Goal: Find specific page/section: Find specific page/section

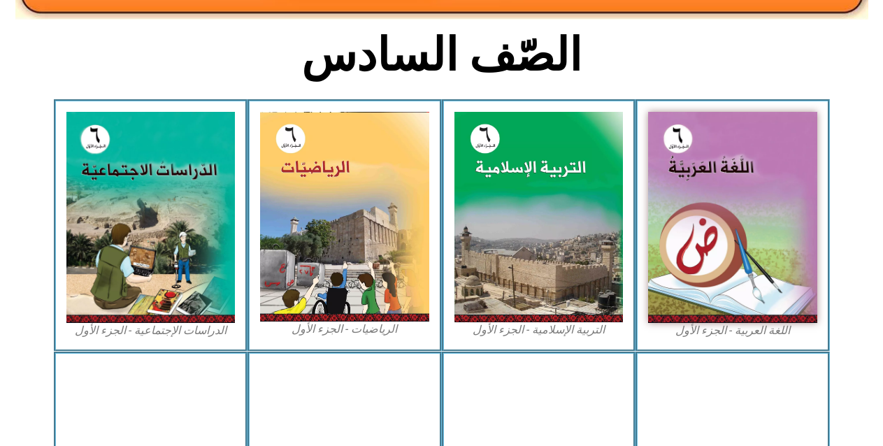
scroll to position [345, 0]
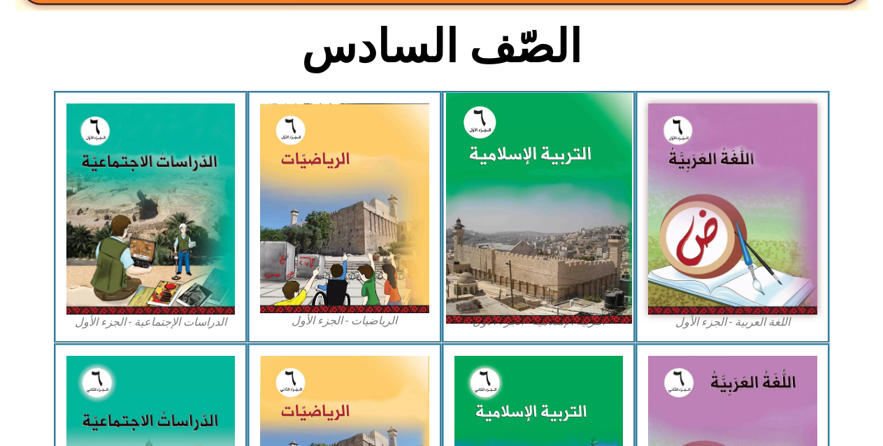
click at [578, 282] on img at bounding box center [539, 209] width 186 height 232
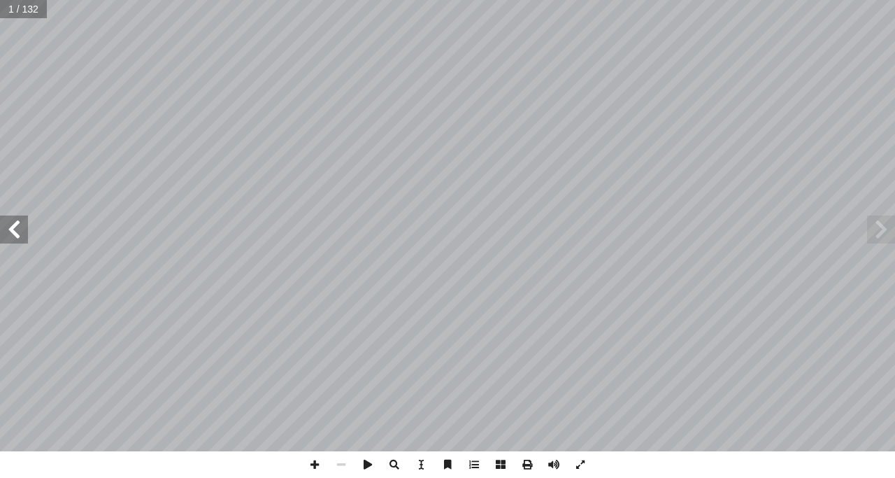
click at [15, 222] on span at bounding box center [14, 229] width 28 height 28
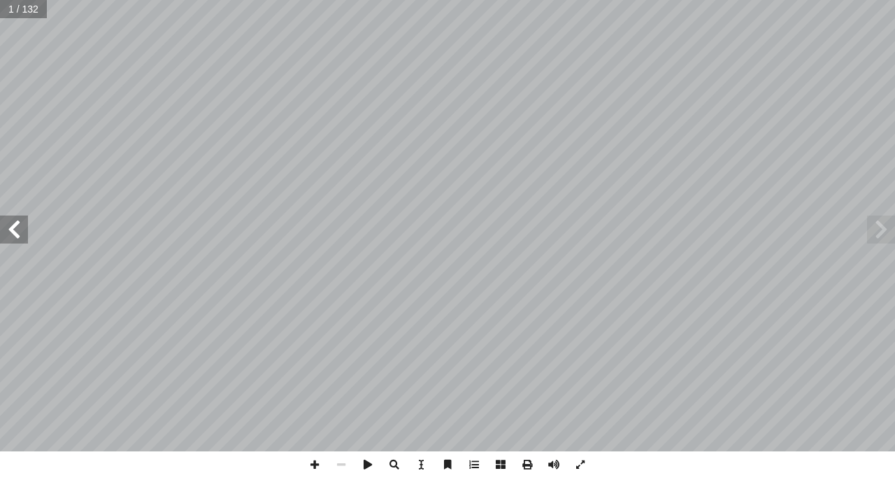
click at [15, 222] on span at bounding box center [14, 229] width 28 height 28
click at [20, 232] on span at bounding box center [14, 229] width 28 height 28
click at [19, 242] on span at bounding box center [14, 229] width 28 height 28
click at [16, 226] on span at bounding box center [14, 229] width 28 height 28
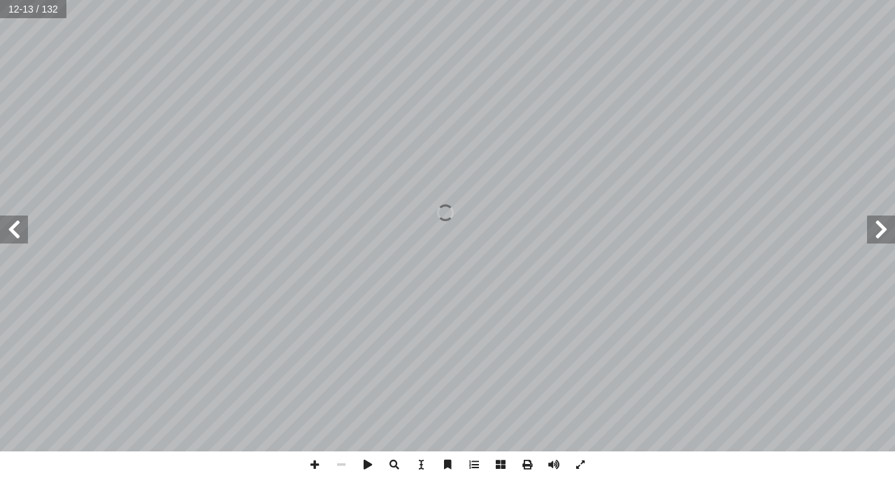
click at [16, 226] on span at bounding box center [14, 229] width 28 height 28
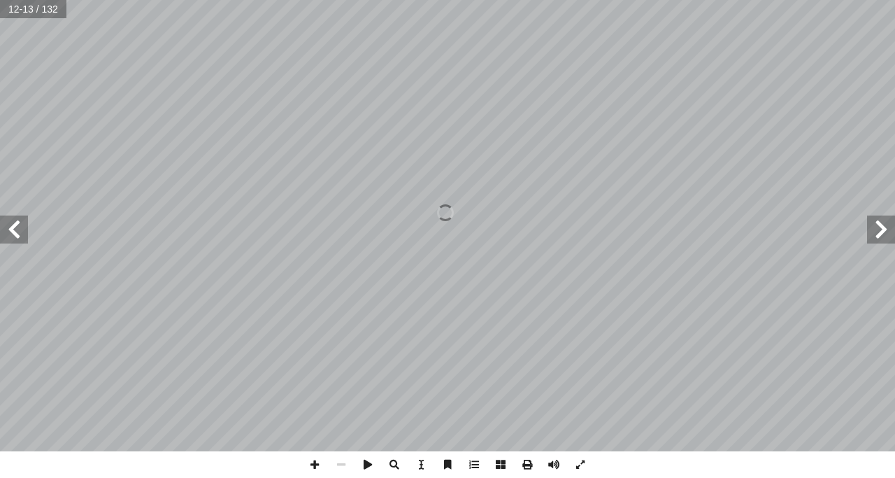
click at [16, 226] on span at bounding box center [14, 229] width 28 height 28
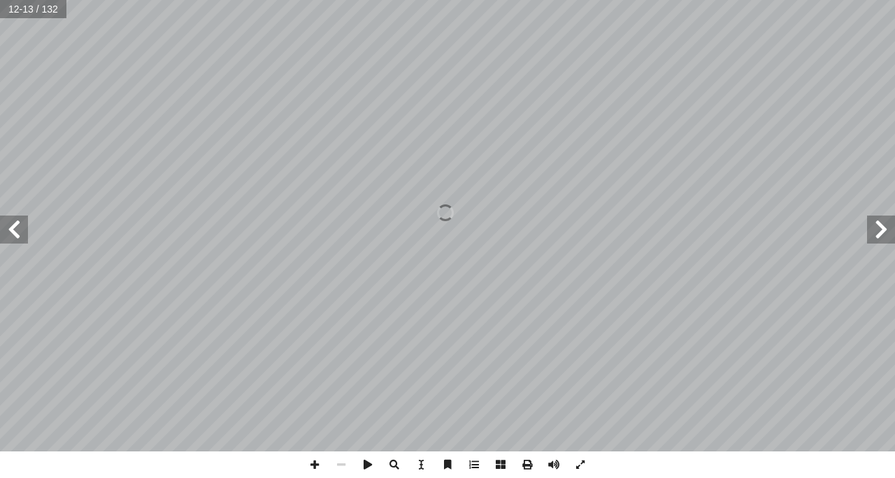
click at [16, 226] on span at bounding box center [14, 229] width 28 height 28
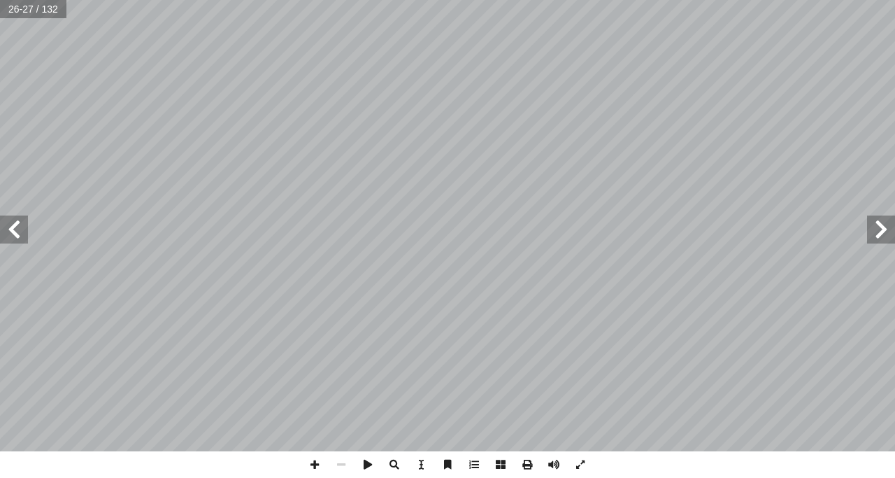
click at [16, 226] on span at bounding box center [14, 229] width 28 height 28
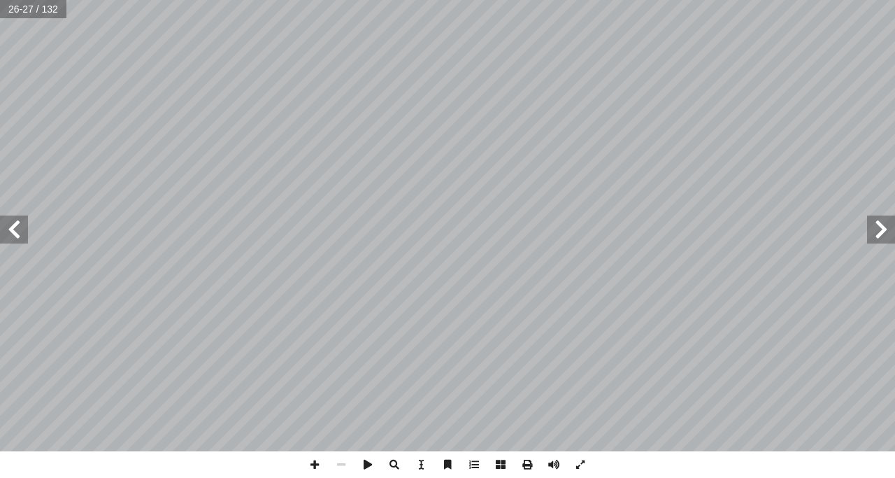
click at [16, 226] on span at bounding box center [14, 229] width 28 height 28
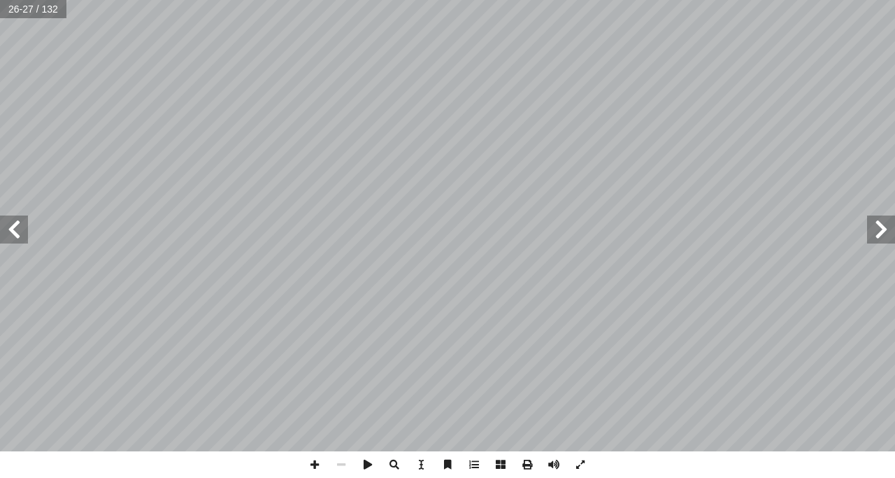
click at [16, 226] on span at bounding box center [14, 229] width 28 height 28
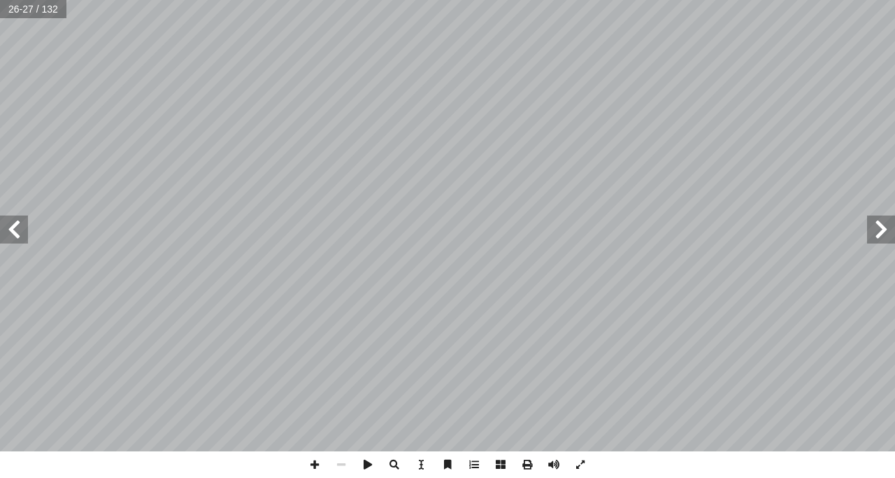
click at [16, 226] on span at bounding box center [14, 229] width 28 height 28
click at [883, 227] on span at bounding box center [881, 229] width 28 height 28
